Goal: Task Accomplishment & Management: Use online tool/utility

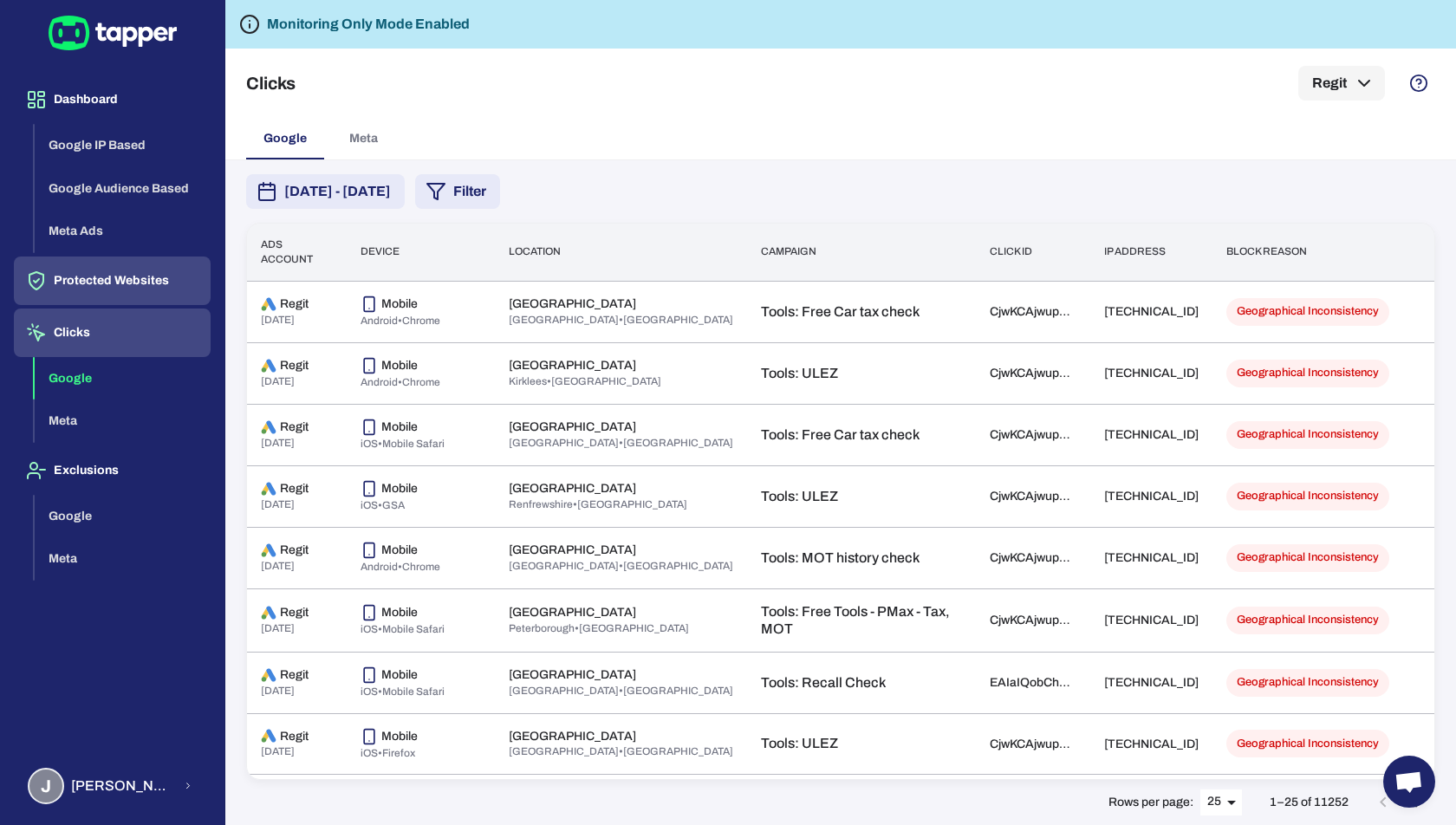
click at [109, 285] on button "Protected Websites" at bounding box center [112, 281] width 197 height 49
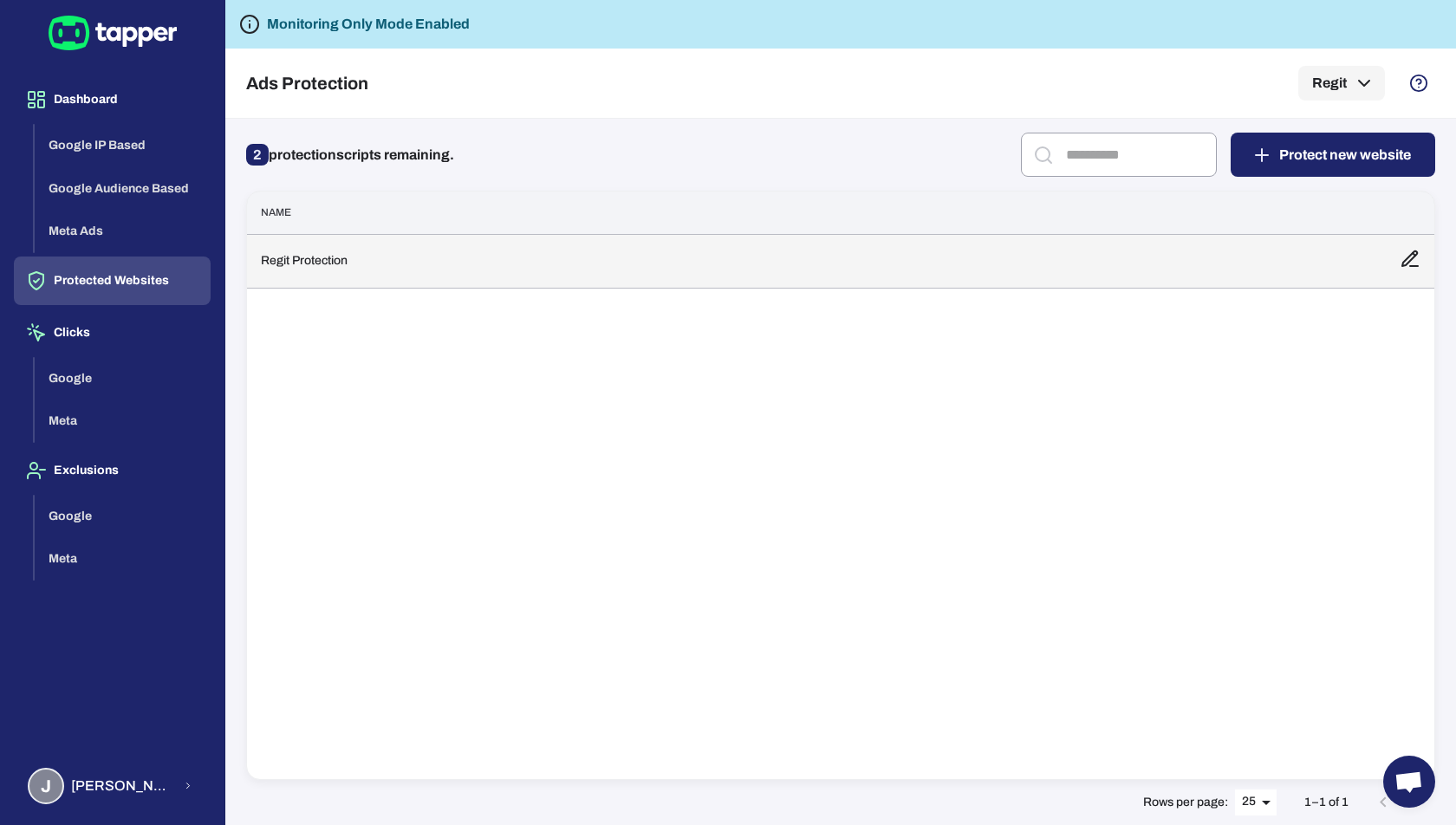
click at [319, 283] on td "Regit Protection" at bounding box center [816, 261] width 1140 height 54
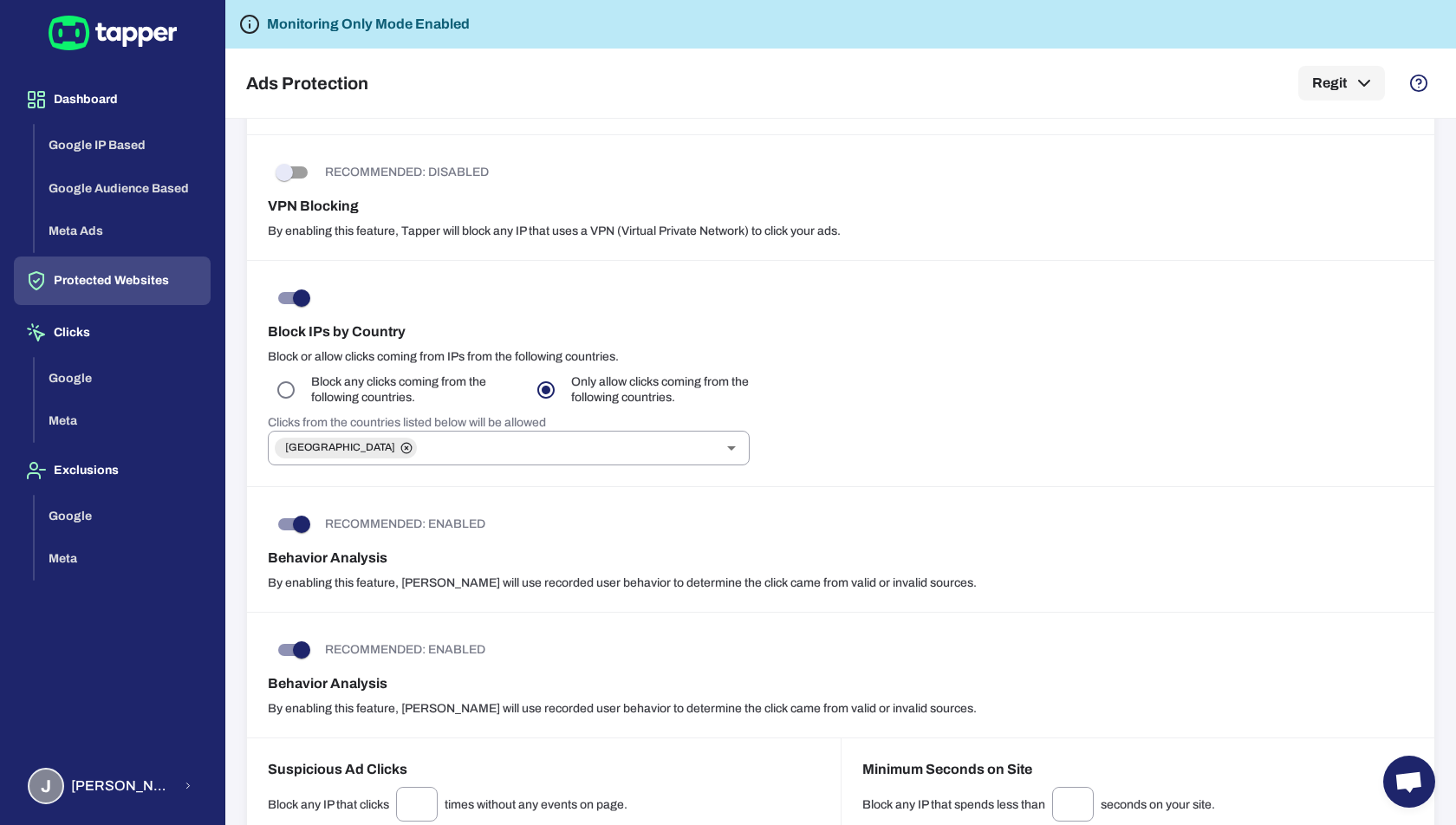
scroll to position [691, 0]
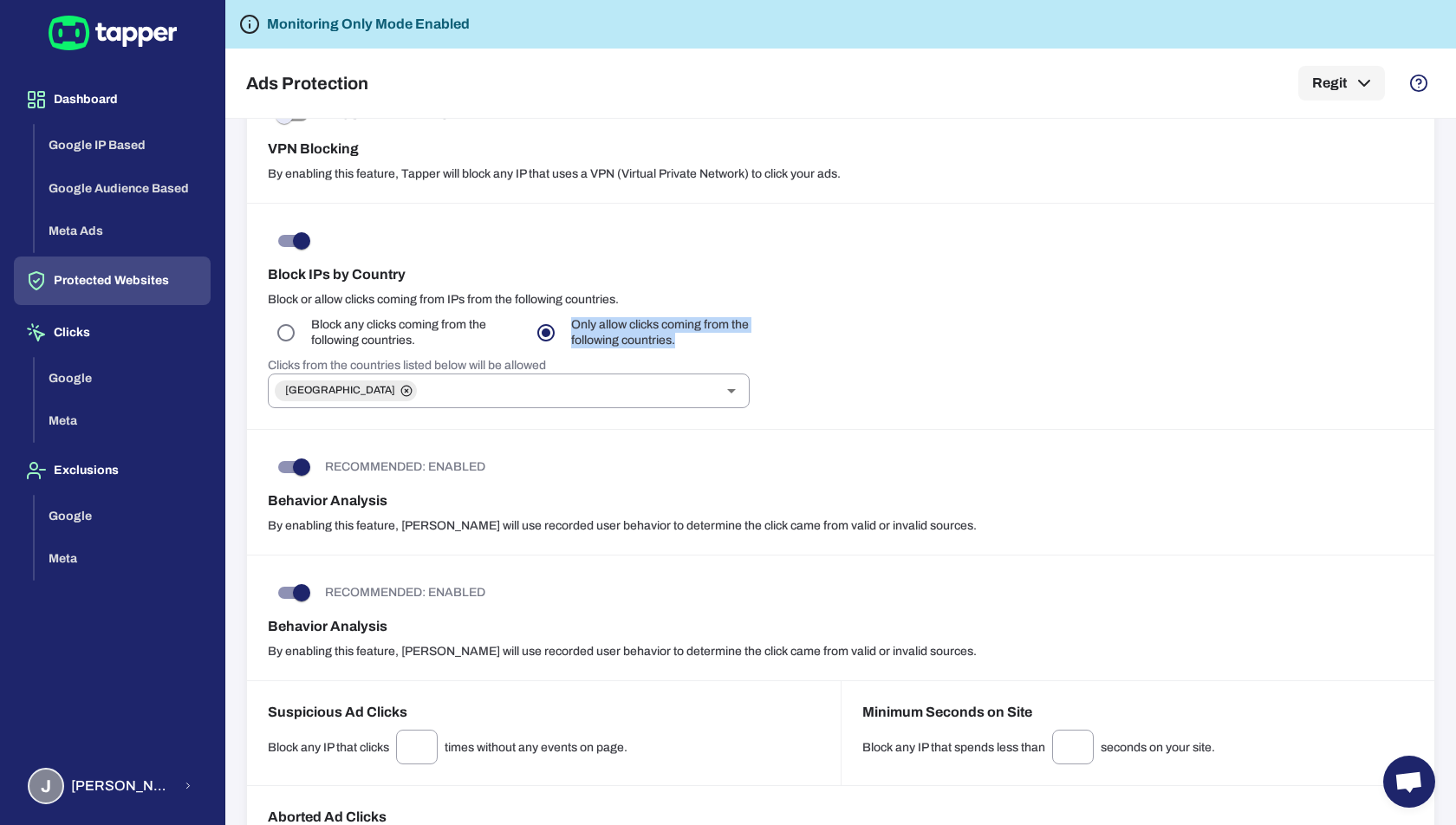
click at [543, 317] on div "Block IPs by Country Block or allow clicks coming from IPs from the following c…" at bounding box center [840, 316] width 1187 height 226
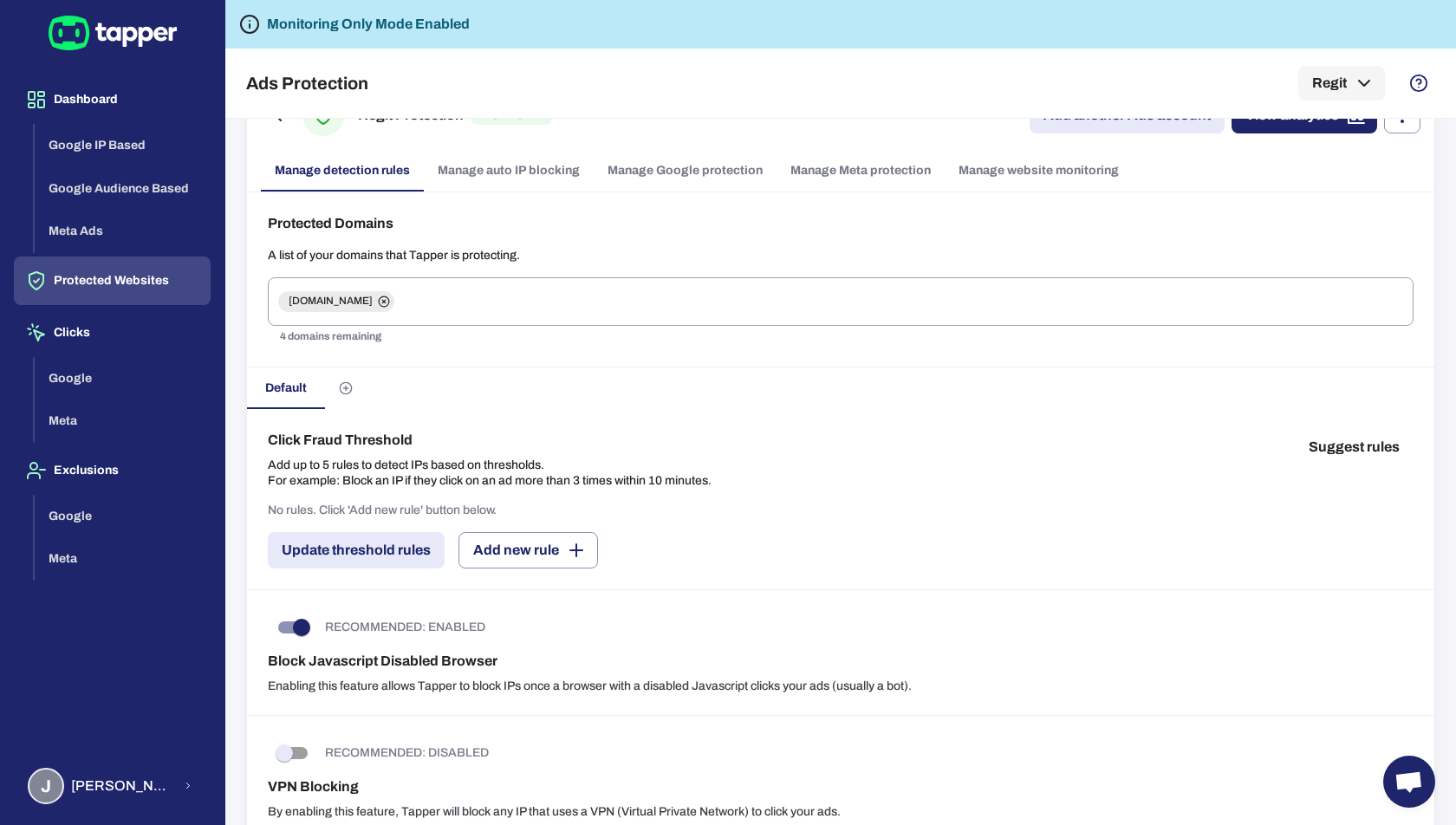
scroll to position [0, 0]
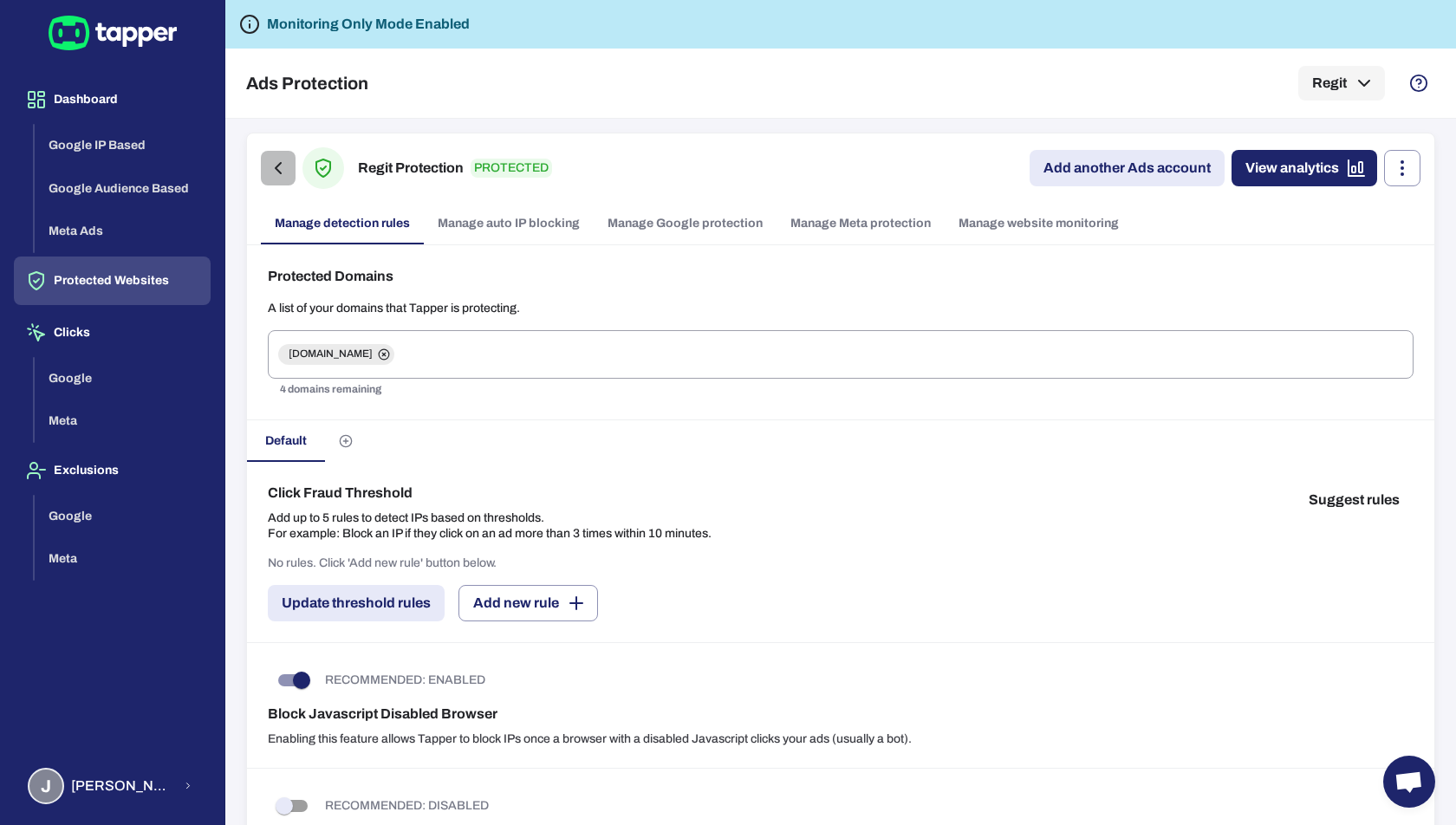
click at [277, 174] on icon "button" at bounding box center [278, 168] width 21 height 21
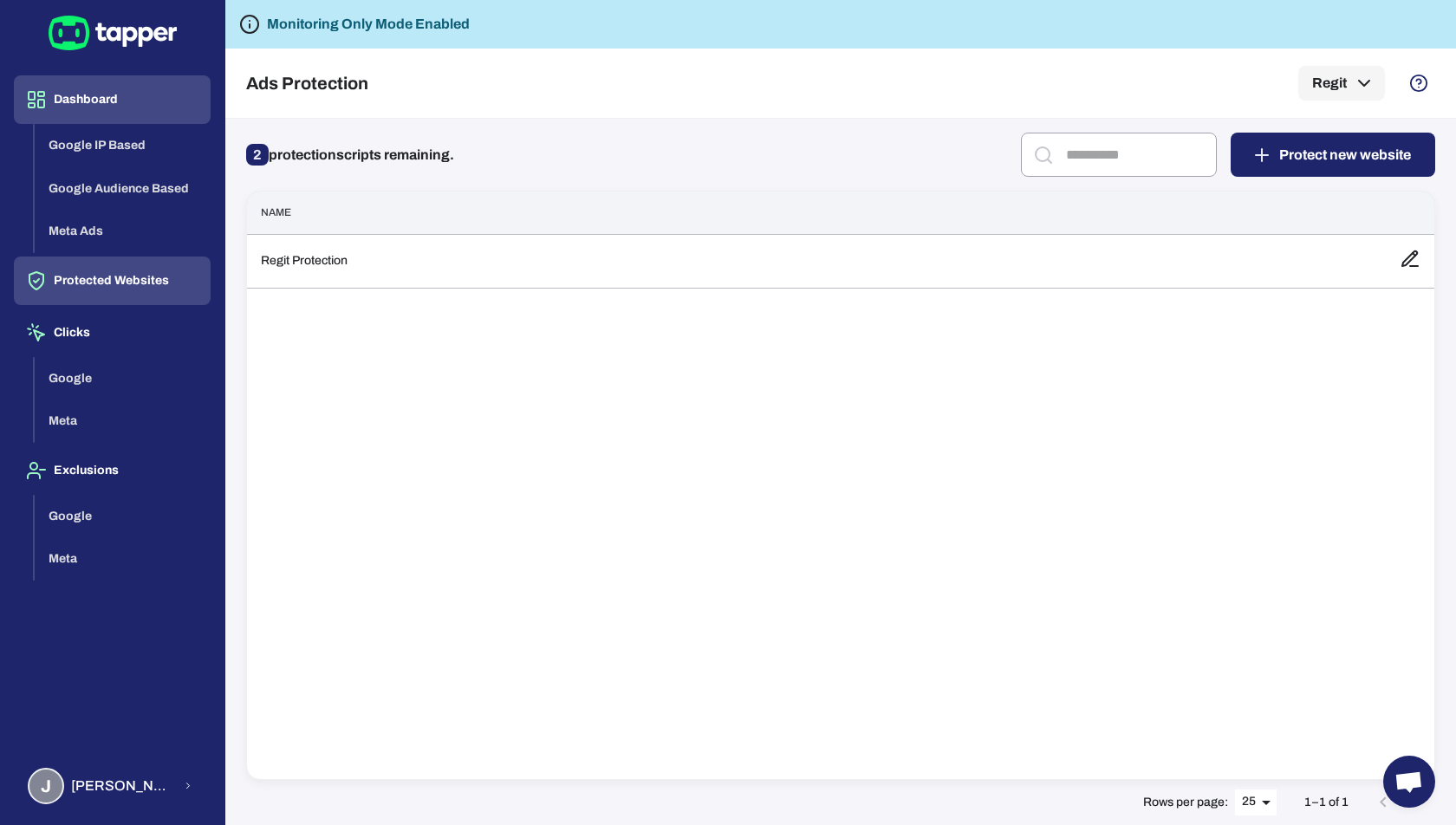
click at [64, 107] on button "Dashboard" at bounding box center [112, 100] width 197 height 49
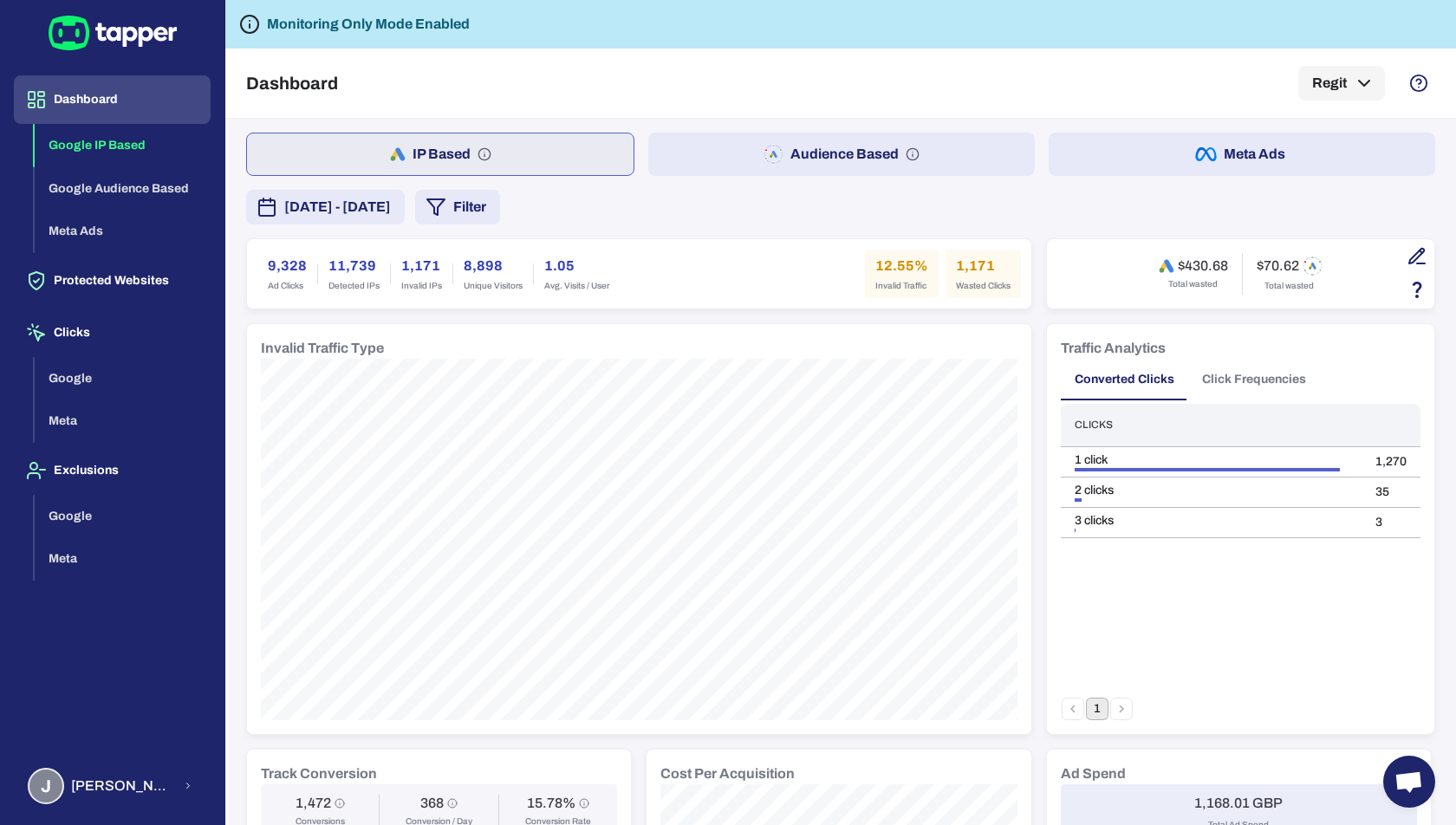
click at [836, 155] on button "Audience Based" at bounding box center [842, 154] width 387 height 44
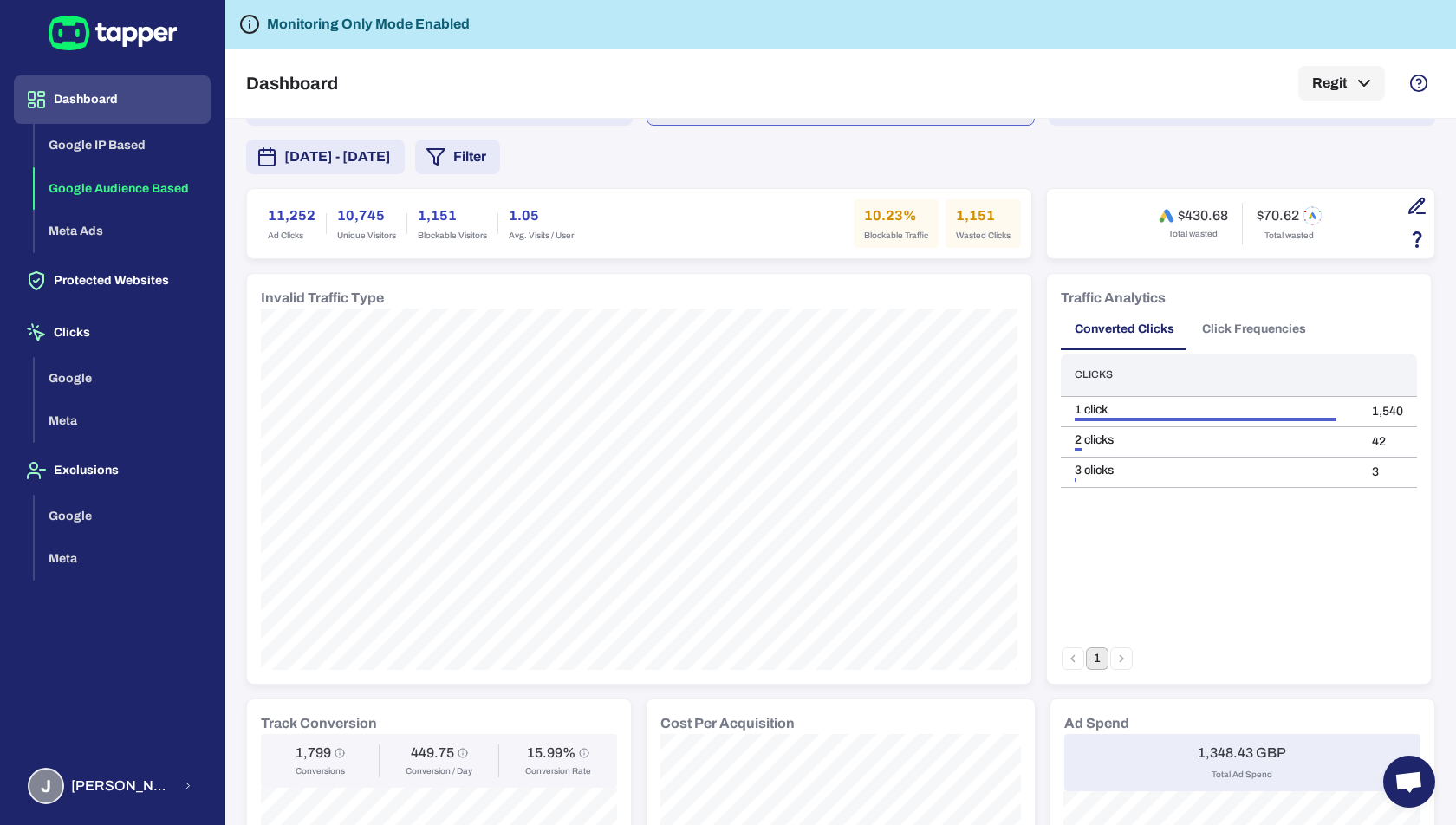
scroll to position [12, 0]
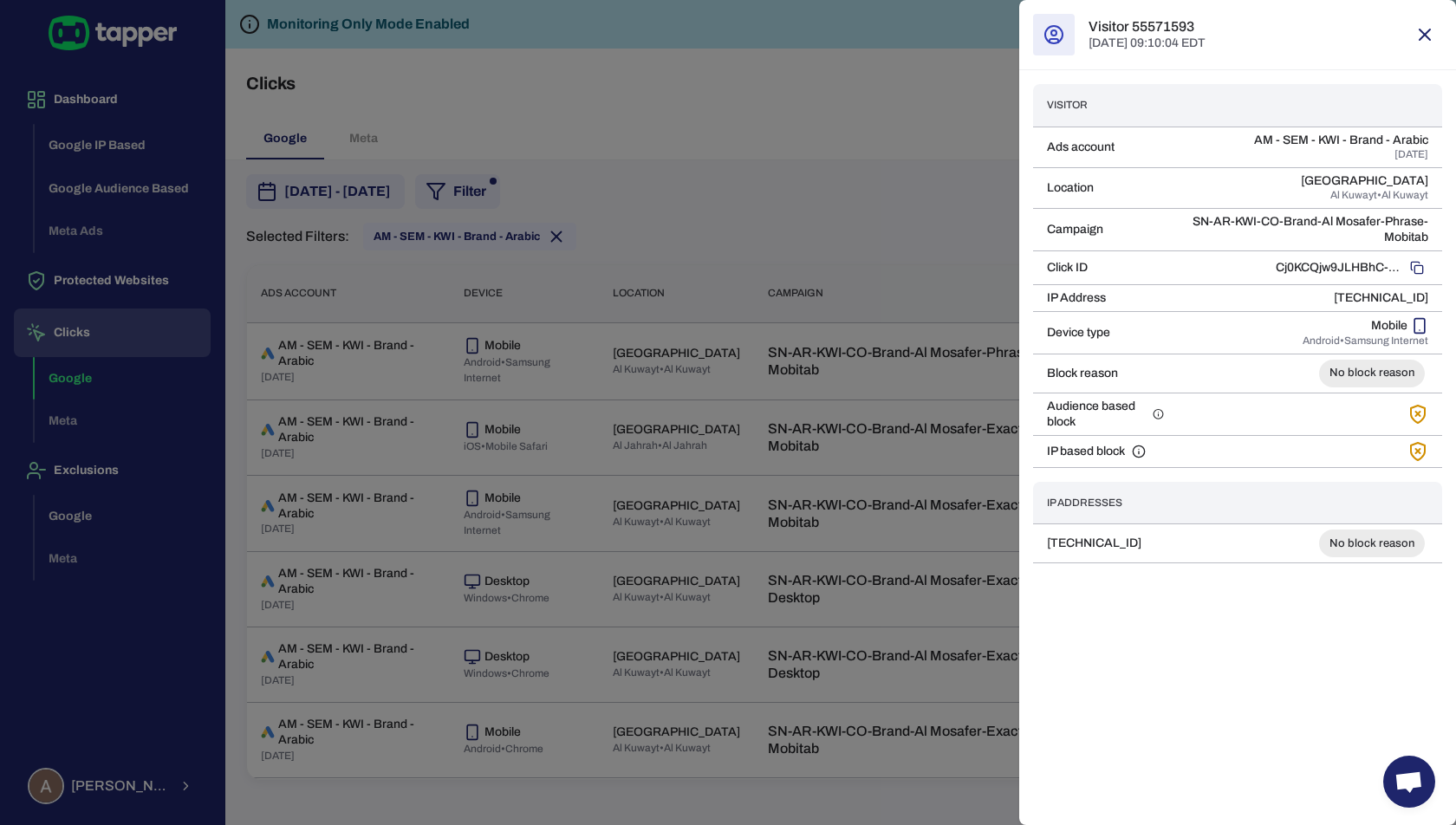
click at [520, 111] on div at bounding box center [728, 412] width 1456 height 825
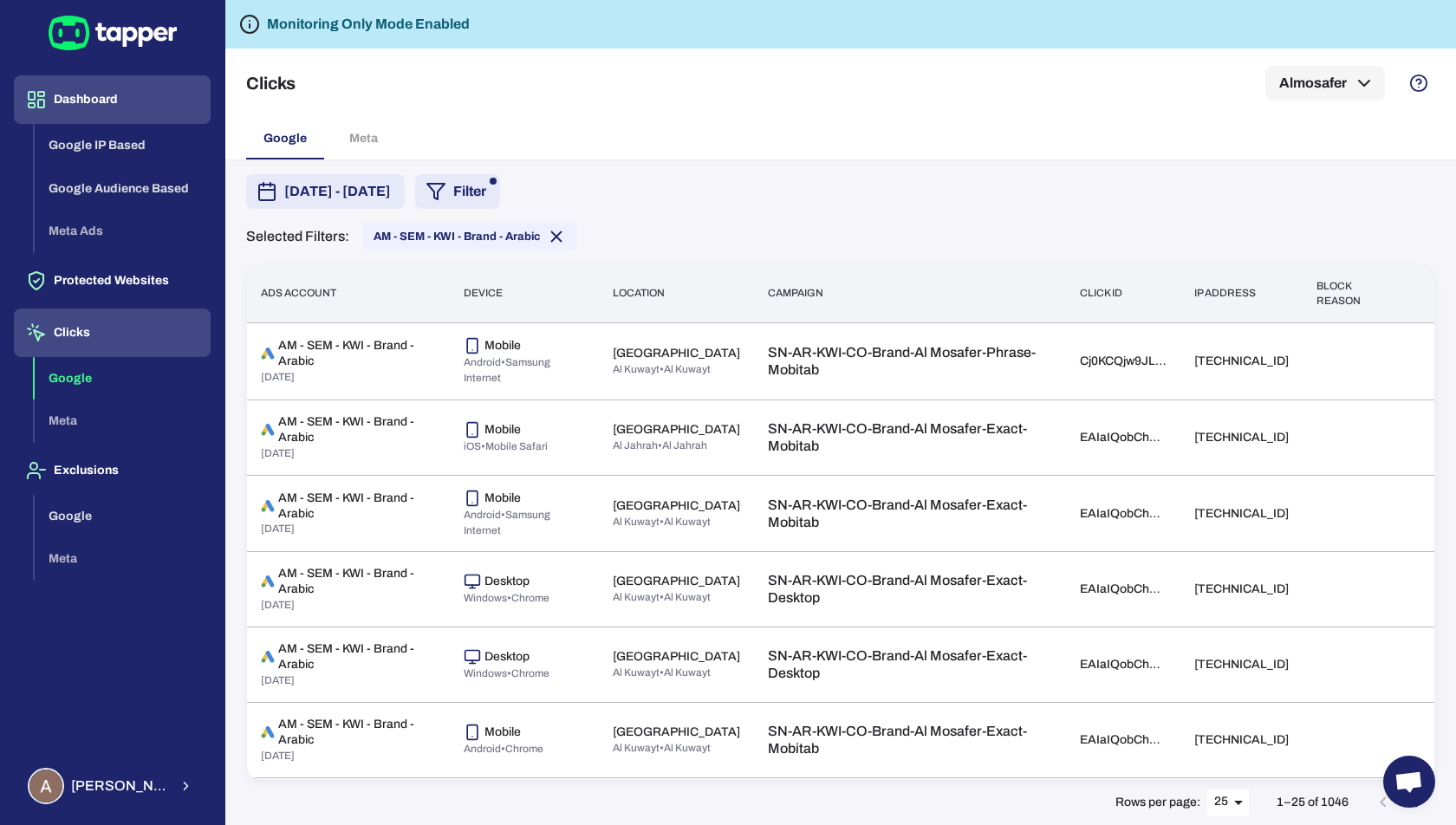
click at [100, 101] on button "Dashboard" at bounding box center [112, 100] width 197 height 49
